Goal: Find specific page/section: Find specific page/section

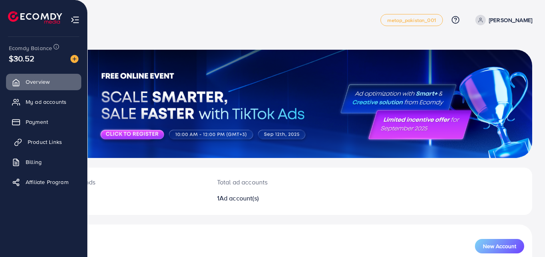
click at [46, 141] on span "Product Links" at bounding box center [45, 142] width 34 height 8
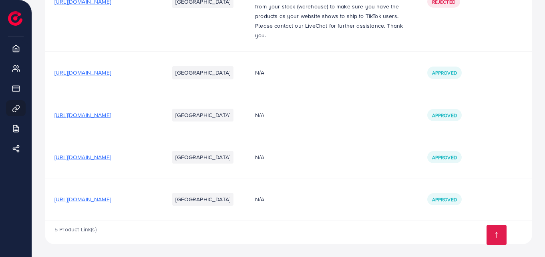
scroll to position [175, 0]
drag, startPoint x: 201, startPoint y: 194, endPoint x: 50, endPoint y: 195, distance: 151.5
click at [50, 195] on td "[URL][DOMAIN_NAME]" at bounding box center [102, 199] width 115 height 42
copy span "[URL][DOMAIN_NAME]"
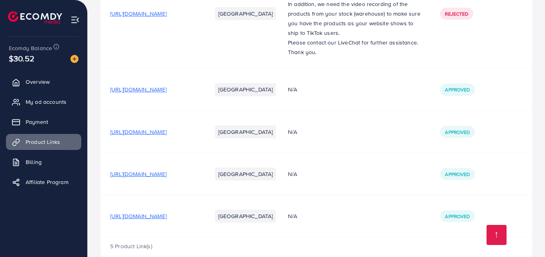
scroll to position [145, 0]
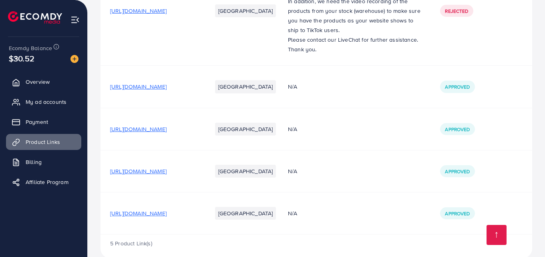
click at [167, 217] on span "[URL][DOMAIN_NAME]" at bounding box center [138, 213] width 56 height 8
